Goal: Task Accomplishment & Management: Use online tool/utility

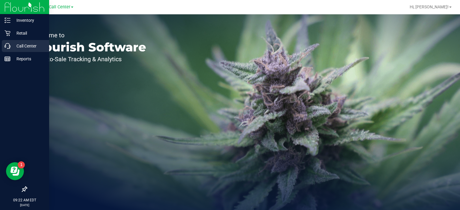
click at [5, 46] on icon at bounding box center [7, 46] width 6 height 6
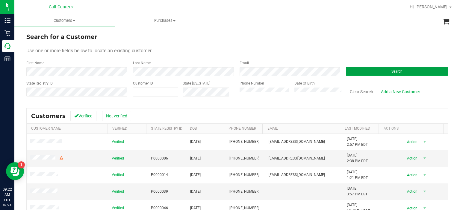
click at [379, 68] on button "Search" at bounding box center [397, 71] width 102 height 9
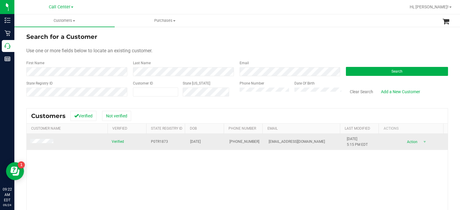
click at [50, 145] on td at bounding box center [67, 142] width 81 height 16
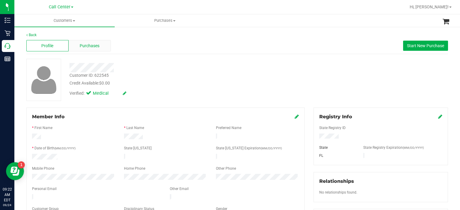
click at [91, 47] on span "Purchases" at bounding box center [90, 46] width 20 height 6
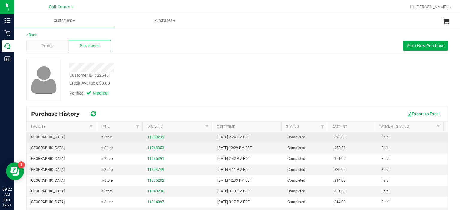
click at [155, 138] on link "11989239" at bounding box center [155, 137] width 17 height 4
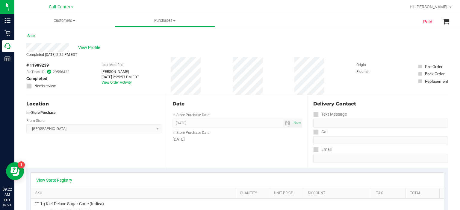
click at [56, 179] on link "View State Registry" at bounding box center [54, 180] width 36 height 6
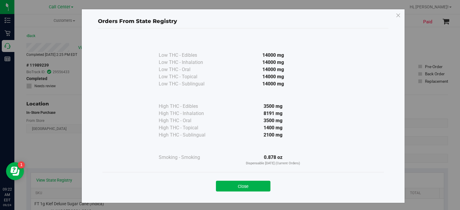
click at [246, 180] on div "Close" at bounding box center [243, 184] width 272 height 15
click at [246, 187] on button "Close" at bounding box center [243, 186] width 54 height 11
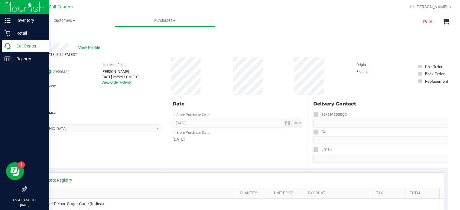
click at [25, 45] on p "Call Center" at bounding box center [28, 45] width 36 height 7
click at [19, 47] on p "Call Center" at bounding box center [28, 45] width 36 height 7
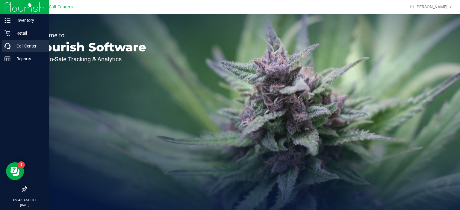
click at [10, 43] on div "Call Center" at bounding box center [25, 46] width 47 height 12
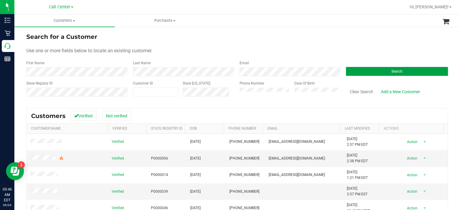
click at [380, 73] on button "Search" at bounding box center [397, 71] width 102 height 9
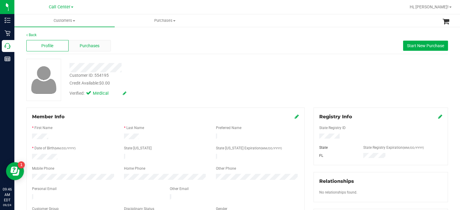
click at [86, 43] on span "Purchases" at bounding box center [90, 46] width 20 height 6
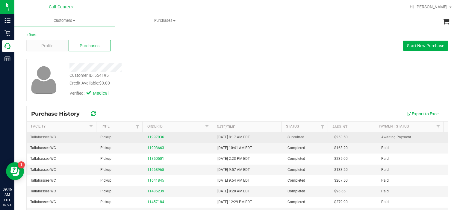
click at [153, 137] on link "11997036" at bounding box center [155, 137] width 17 height 4
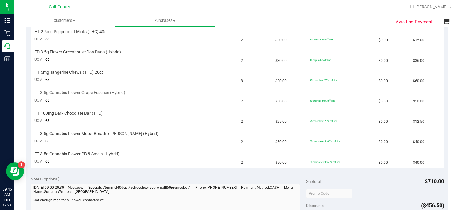
scroll to position [168, 0]
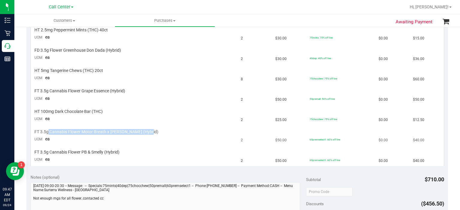
drag, startPoint x: 48, startPoint y: 132, endPoint x: 146, endPoint y: 132, distance: 97.6
click at [146, 132] on div "FT 3.5g Cannabis Flower Motor Breath x [PERSON_NAME] (Hybrid)" at bounding box center [133, 132] width 199 height 6
drag, startPoint x: 123, startPoint y: 127, endPoint x: 158, endPoint y: 145, distance: 39.7
click at [158, 145] on td "FT 3.5g Cannabis Flower Motor Breath x [PERSON_NAME] (Hybrid) UOM ea" at bounding box center [134, 136] width 206 height 20
drag, startPoint x: 154, startPoint y: 131, endPoint x: 33, endPoint y: 132, distance: 121.2
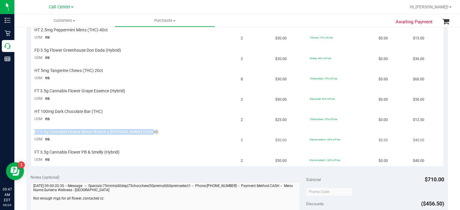
click at [33, 132] on td "FT 3.5g Cannabis Flower Motor Breath x [PERSON_NAME] (Hybrid) UOM ea" at bounding box center [134, 136] width 206 height 20
copy span "FT 3.5g Cannabis Flower Motor Breath x [PERSON_NAME] (Hybrid)"
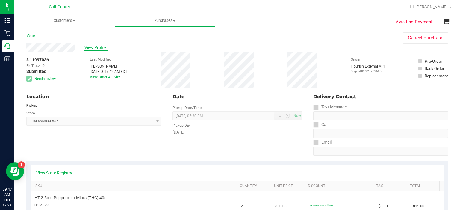
click at [101, 45] on span "View Profile" at bounding box center [96, 48] width 24 height 6
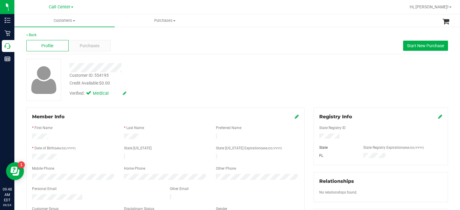
click at [87, 54] on div "Profile Purchases Start New Purchase" at bounding box center [236, 46] width 421 height 16
click at [97, 51] on div "Purchases" at bounding box center [90, 45] width 42 height 11
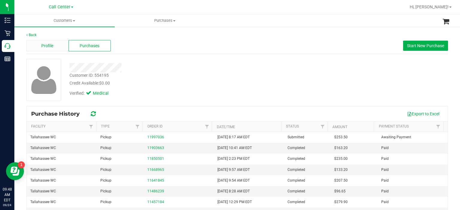
click at [62, 47] on div "Profile" at bounding box center [47, 45] width 42 height 11
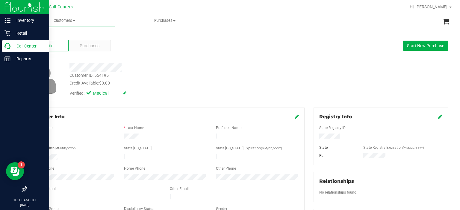
click at [7, 45] on icon at bounding box center [7, 46] width 6 height 6
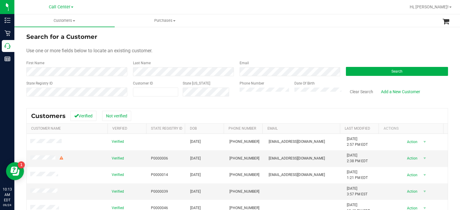
click at [370, 80] on form "Search for a Customer Use one or more fields below to locate an existing custom…" at bounding box center [236, 67] width 421 height 70
click at [371, 77] on form "Search for a Customer Use one or more fields below to locate an existing custom…" at bounding box center [236, 67] width 421 height 70
click at [370, 76] on form "Search for a Customer Use one or more fields below to locate an existing custom…" at bounding box center [236, 67] width 421 height 70
click at [364, 69] on button "Search" at bounding box center [397, 71] width 102 height 9
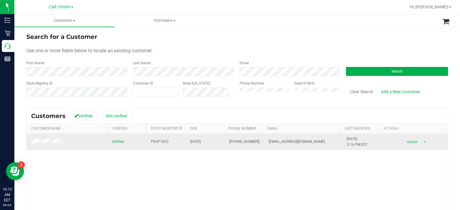
click at [52, 145] on span at bounding box center [47, 142] width 34 height 6
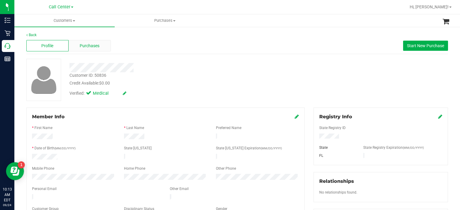
click at [96, 41] on div "Purchases" at bounding box center [90, 45] width 42 height 11
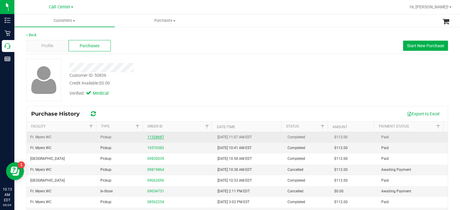
click at [159, 135] on link "11328687" at bounding box center [155, 137] width 17 height 4
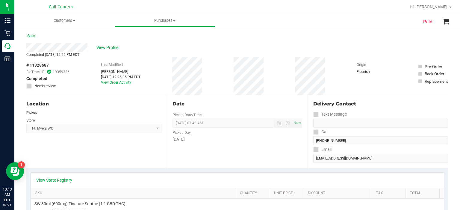
scroll to position [71, 0]
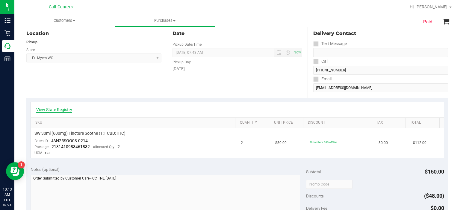
click at [52, 107] on link "View State Registry" at bounding box center [54, 110] width 36 height 6
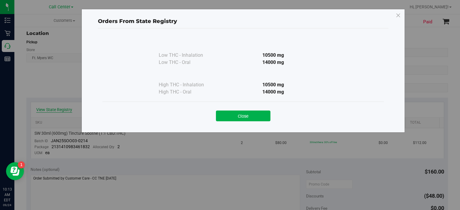
click at [52, 107] on div "Orders From State Registry Low THC - Inhalation 10500 mg" at bounding box center [232, 105] width 464 height 210
click at [254, 111] on button "Close" at bounding box center [243, 116] width 54 height 11
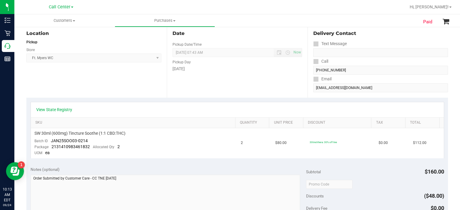
scroll to position [0, 0]
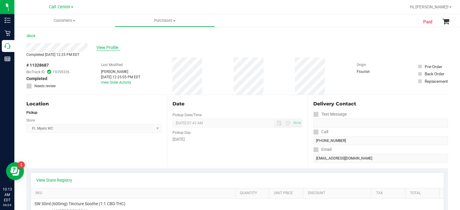
click at [107, 47] on span "View Profile" at bounding box center [108, 48] width 24 height 6
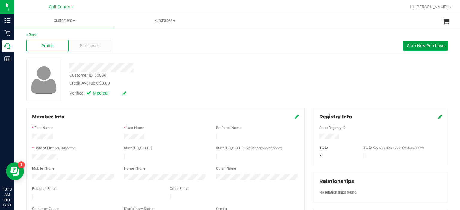
click at [427, 47] on span "Start New Purchase" at bounding box center [425, 45] width 37 height 5
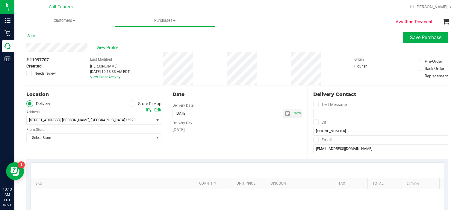
click at [132, 100] on div "Location Delivery Store Pickup Address Edit [STREET_ADDRESS] , [GEOGRAPHIC_DATA…" at bounding box center [96, 122] width 140 height 73
click at [131, 104] on icon at bounding box center [132, 104] width 4 height 0
click at [0, 0] on input "Store Pickup" at bounding box center [0, 0] width 0 height 0
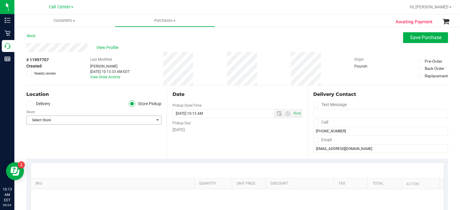
click at [125, 119] on span "Select Store" at bounding box center [90, 120] width 127 height 8
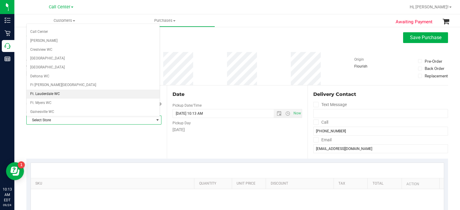
scroll to position [44, 0]
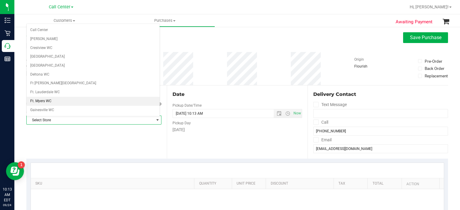
click at [55, 100] on li "Ft. Myers WC" at bounding box center [93, 101] width 133 height 9
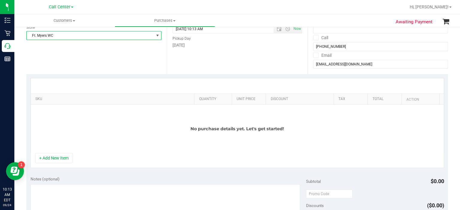
scroll to position [86, 0]
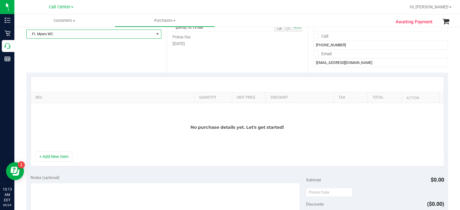
click at [50, 168] on div "SKU Quantity Unit Price Discount Tax Total Action No purchase details yet. Let'…" at bounding box center [236, 122] width 421 height 98
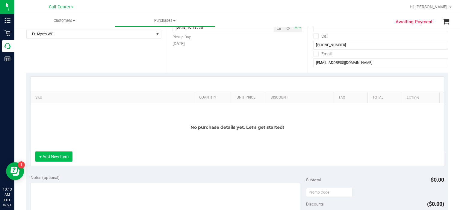
drag, startPoint x: 55, startPoint y: 162, endPoint x: 62, endPoint y: 153, distance: 11.6
click at [56, 161] on div "+ Add New Item" at bounding box center [237, 159] width 413 height 15
click at [62, 153] on button "+ Add New Item" at bounding box center [53, 157] width 37 height 10
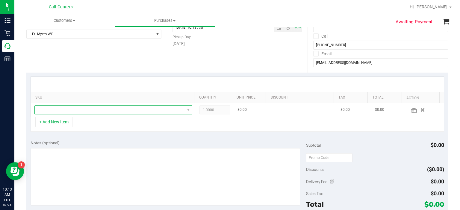
click at [85, 106] on span "NO DATA FOUND" at bounding box center [110, 110] width 150 height 8
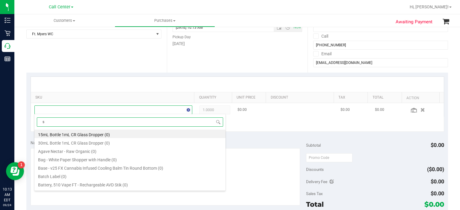
scroll to position [9, 152]
type input "soothe"
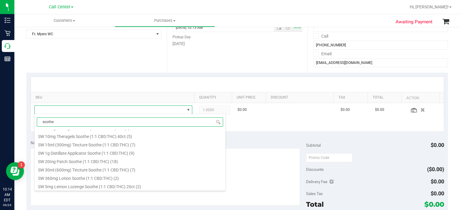
scroll to position [359, 0]
click at [110, 169] on li "SW 30ml (600mg) Tincture Soothe (1:1 CBD:THC) (7)" at bounding box center [129, 169] width 191 height 8
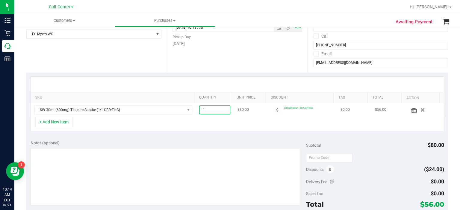
click at [209, 110] on span "1.00 1" at bounding box center [214, 110] width 31 height 9
type input "2"
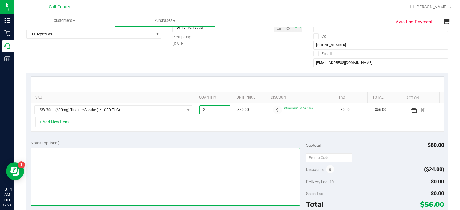
type input "2.00"
click at [156, 170] on textarea at bounding box center [166, 176] width 270 height 57
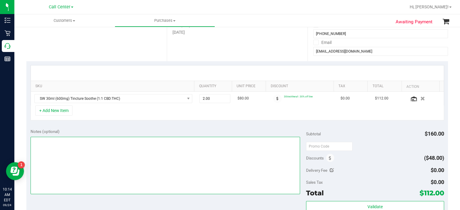
scroll to position [99, 0]
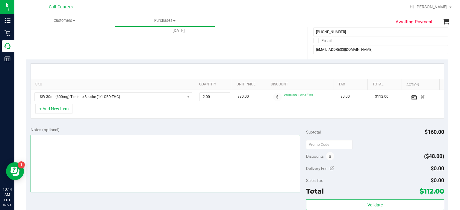
click at [193, 161] on textarea at bounding box center [166, 163] width 270 height 57
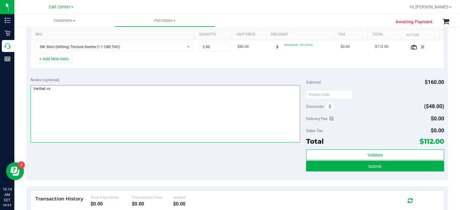
scroll to position [150, 0]
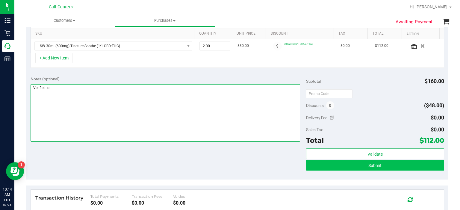
type textarea "Verified.-rs"
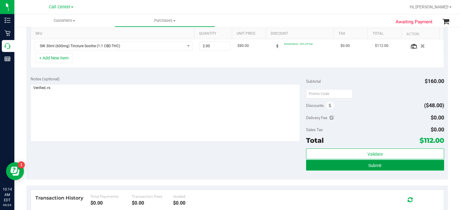
click at [309, 165] on button "Submit" at bounding box center [375, 165] width 138 height 11
